Goal: Complete application form

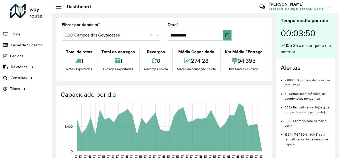
click at [22, 43] on span "Painel de Sugestão" at bounding box center [27, 45] width 32 height 6
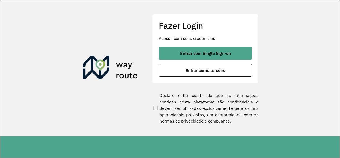
click at [188, 45] on div "Fazer Login Acesse com suas credenciais Entrar com Single Sign-on Entrar como t…" at bounding box center [205, 48] width 106 height 69
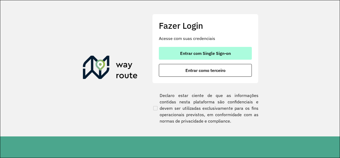
click at [188, 52] on span "Entrar com Single Sign-on" at bounding box center [205, 53] width 51 height 4
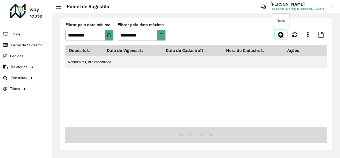
click at [283, 34] on icon at bounding box center [282, 34] width 6 height 6
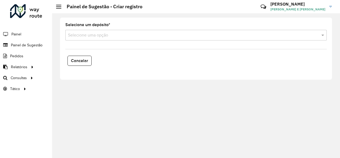
click at [92, 33] on input "text" at bounding box center [191, 35] width 246 height 6
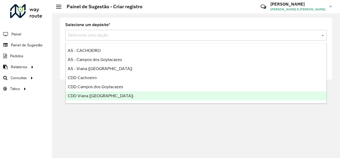
click at [96, 97] on span "CDD Viana (Vitória)" at bounding box center [101, 95] width 66 height 5
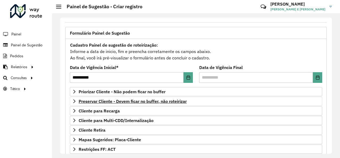
scroll to position [80, 0]
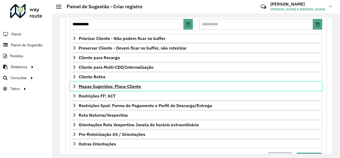
click at [122, 84] on span "Mapas Sugeridos: Placa-Cliente" at bounding box center [110, 86] width 63 height 4
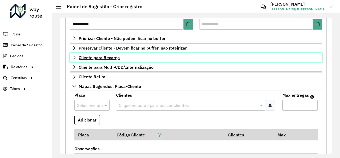
click at [113, 55] on span "Cliente para Recarga" at bounding box center [99, 57] width 41 height 4
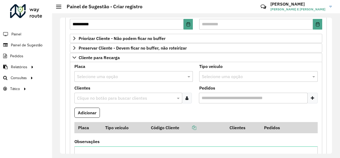
click at [118, 77] on input "text" at bounding box center [128, 76] width 103 height 6
type input "*****"
click at [89, 73] on input "text" at bounding box center [128, 76] width 103 height 6
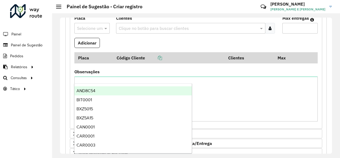
scroll to position [354, 0]
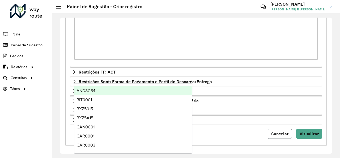
click at [279, 131] on span "Cancelar" at bounding box center [280, 133] width 17 height 5
